Goal: Register for event/course

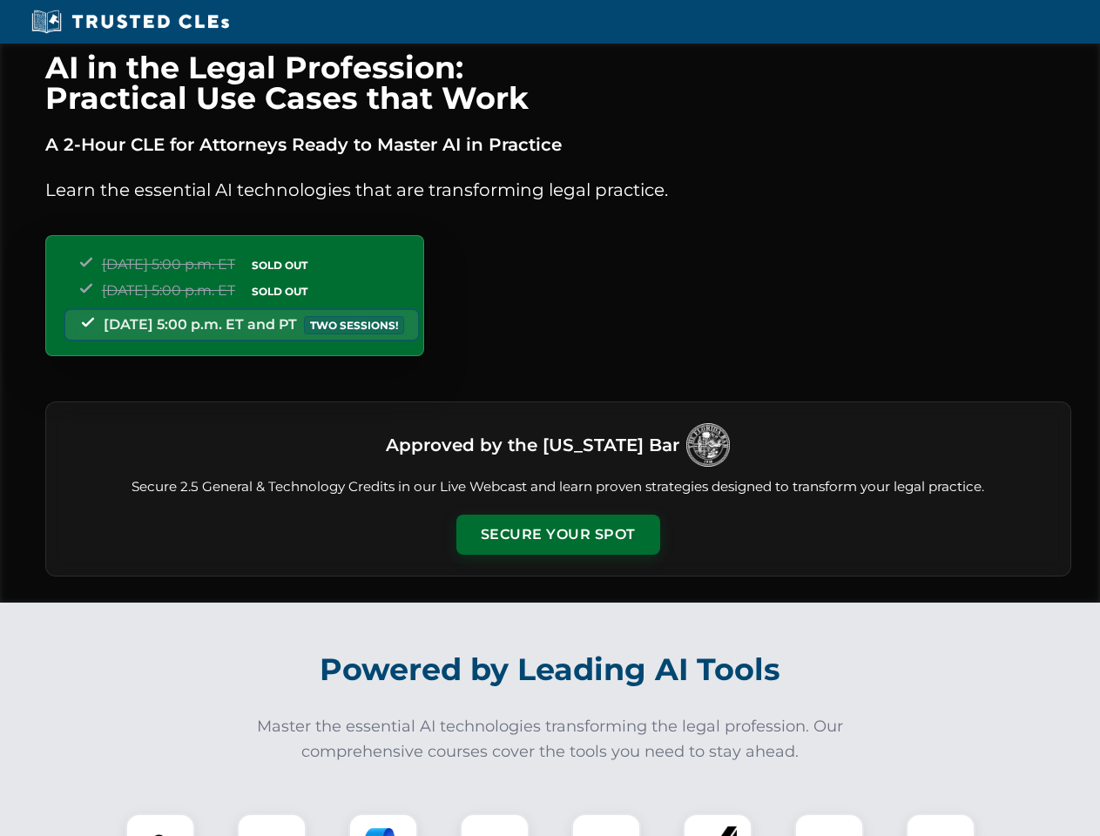
click at [557, 535] on button "Secure Your Spot" at bounding box center [558, 535] width 204 height 40
click at [160, 825] on img at bounding box center [160, 848] width 51 height 51
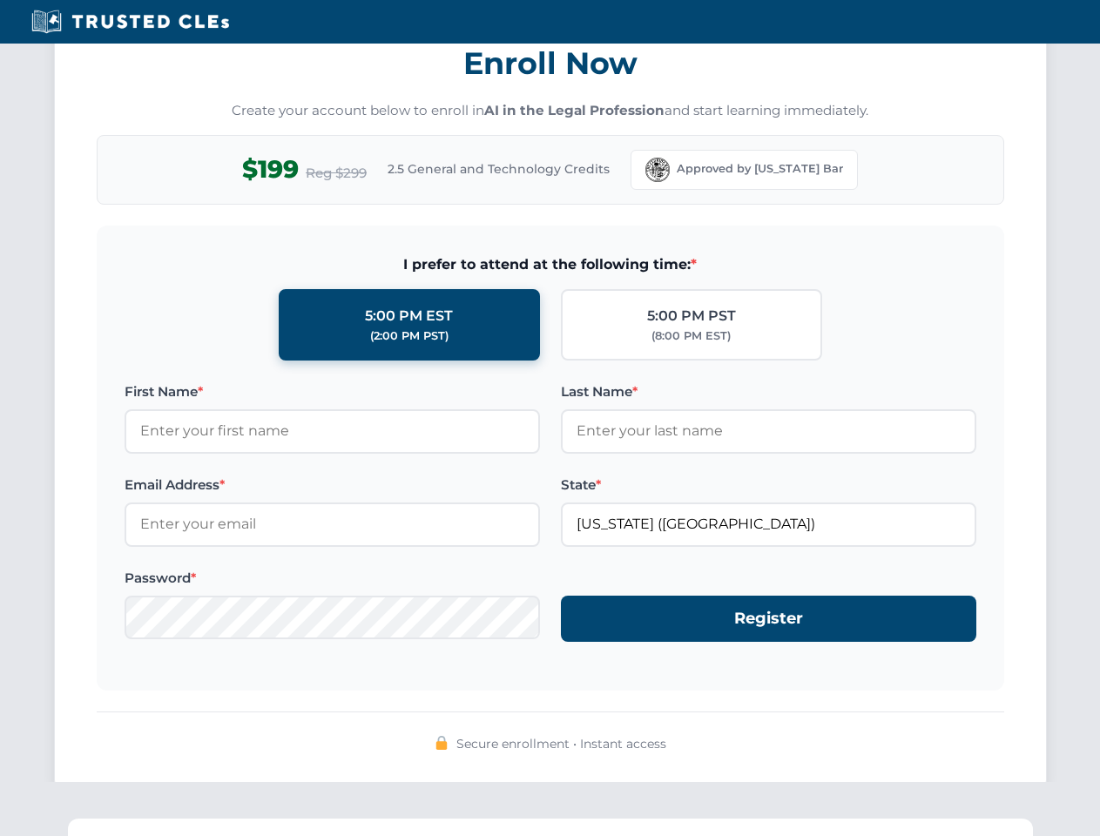
scroll to position [1710, 0]
